Goal: Information Seeking & Learning: Find specific fact

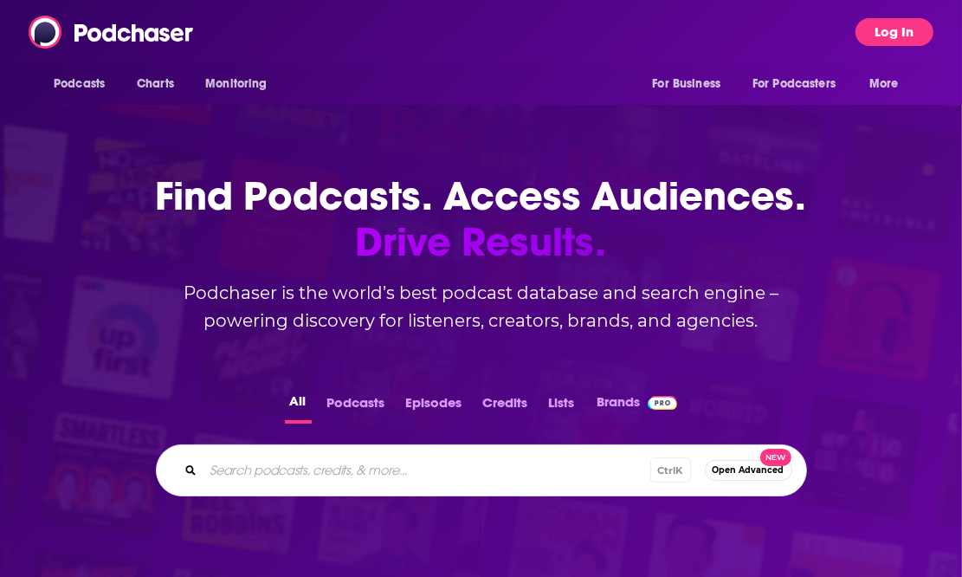
click at [883, 37] on button "Log In" at bounding box center [894, 32] width 78 height 28
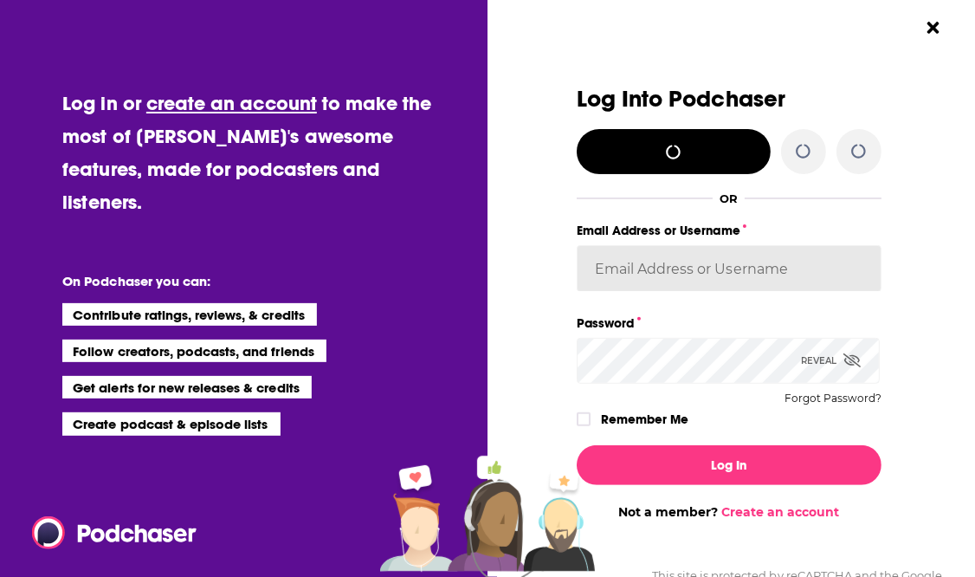
type input "[EMAIL_ADDRESS][DOMAIN_NAME]"
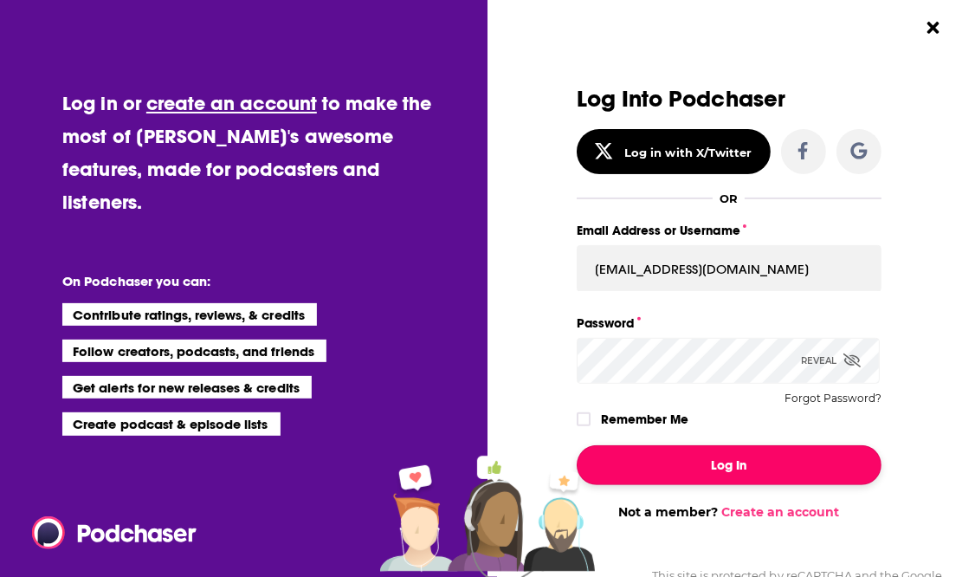
click at [717, 465] on button "Log In" at bounding box center [729, 465] width 305 height 40
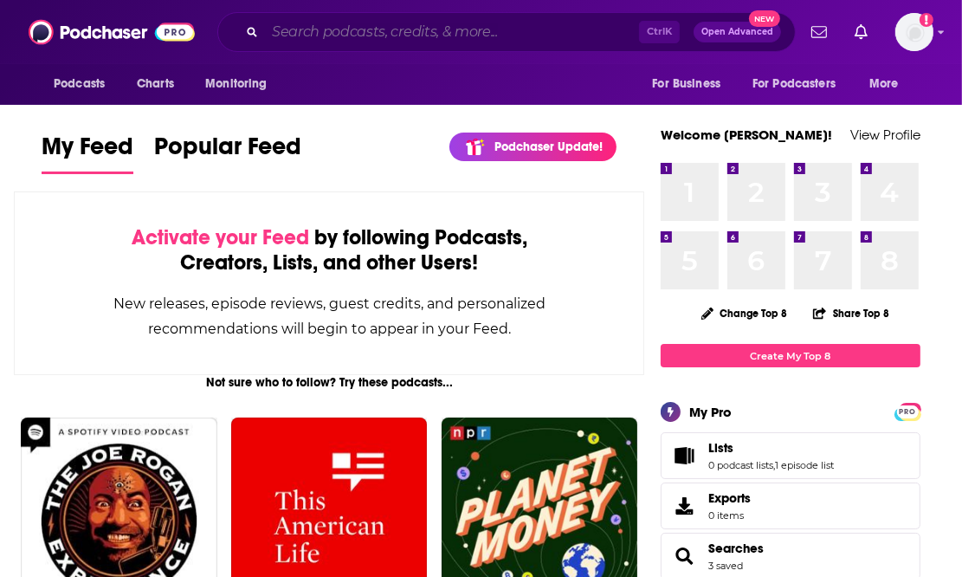
click at [381, 30] on input "Search podcasts, credits, & more..." at bounding box center [452, 32] width 374 height 28
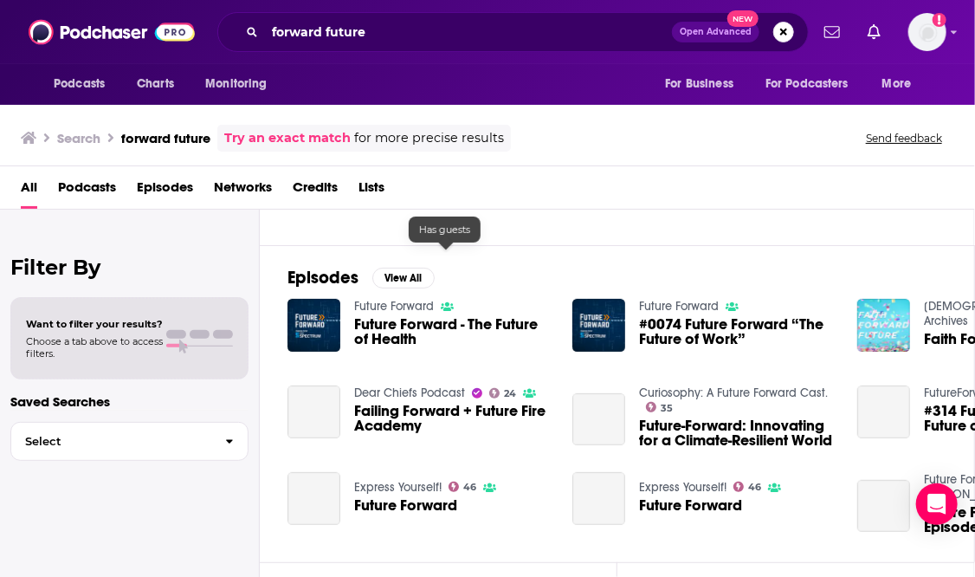
scroll to position [260, 0]
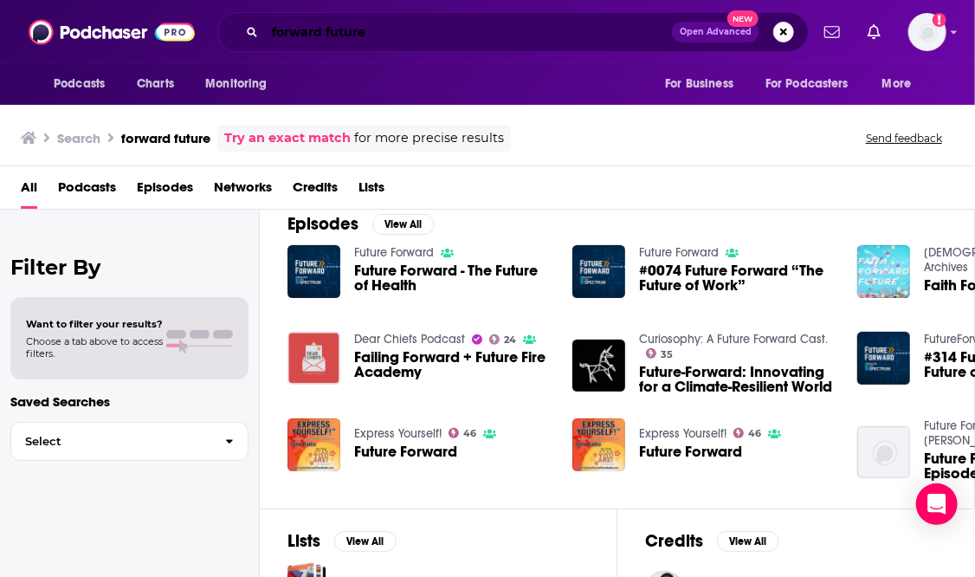
click at [386, 34] on input "forward future" at bounding box center [468, 32] width 407 height 28
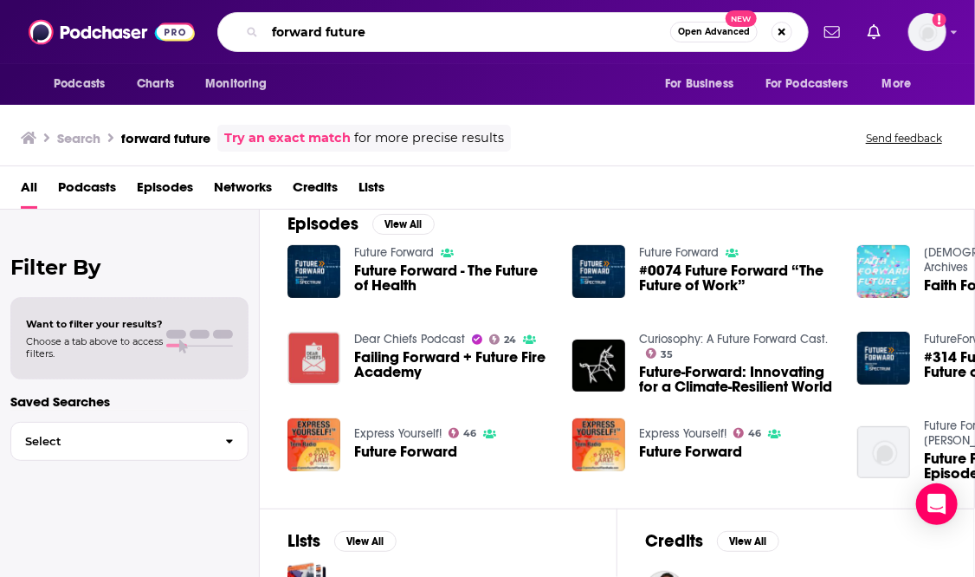
drag, startPoint x: 376, startPoint y: 30, endPoint x: 200, endPoint y: 25, distance: 175.8
click at [200, 25] on div "Podcasts Charts Monitoring forward future Open Advanced New For Business For Po…" at bounding box center [487, 32] width 975 height 64
type input "[PERSON_NAME]"
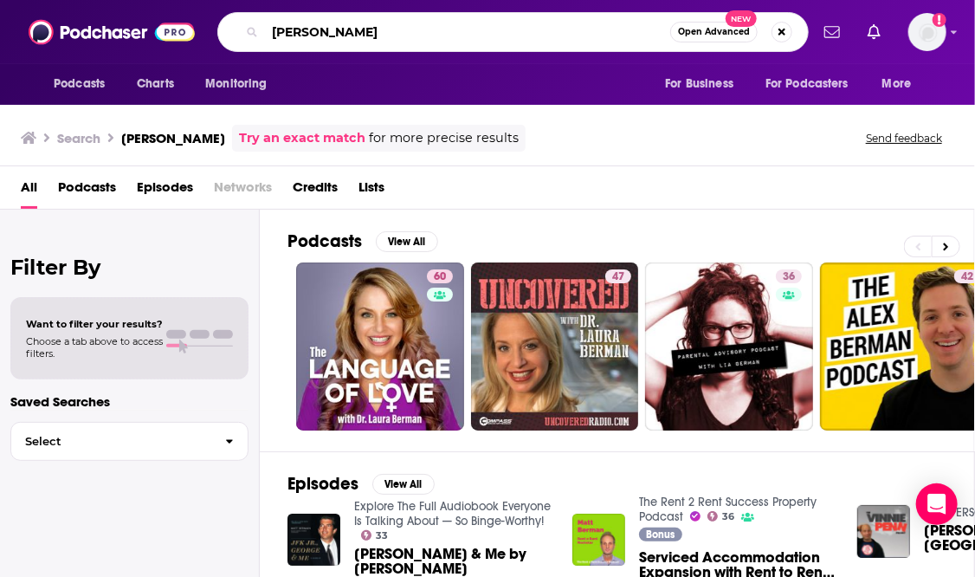
drag, startPoint x: 373, startPoint y: 32, endPoint x: 270, endPoint y: 31, distance: 103.0
click at [270, 31] on input "[PERSON_NAME]" at bounding box center [467, 32] width 405 height 28
